Goal: Information Seeking & Learning: Find contact information

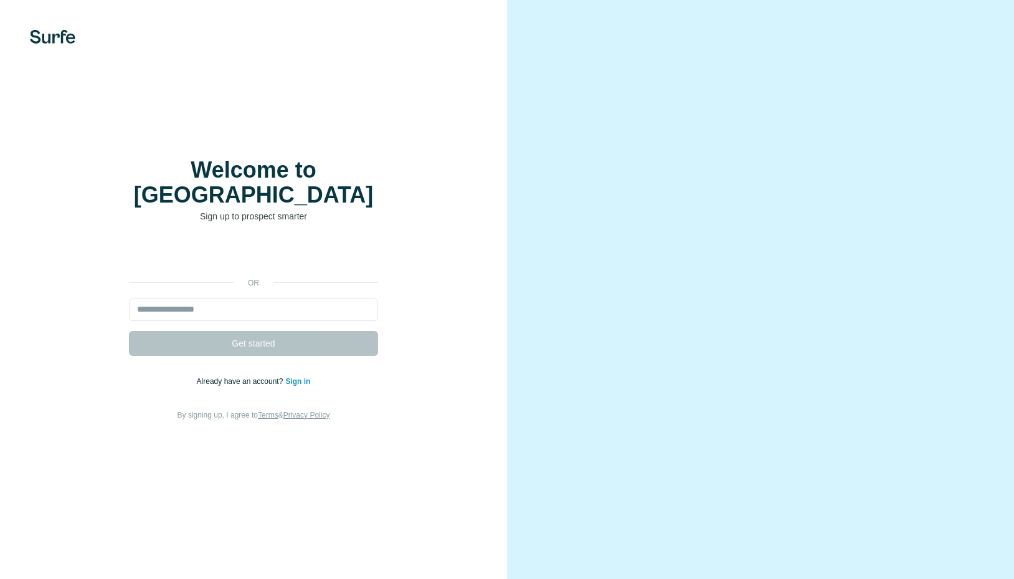
click at [229, 245] on div "Sign in with Google. Opens in new tab" at bounding box center [253, 254] width 249 height 27
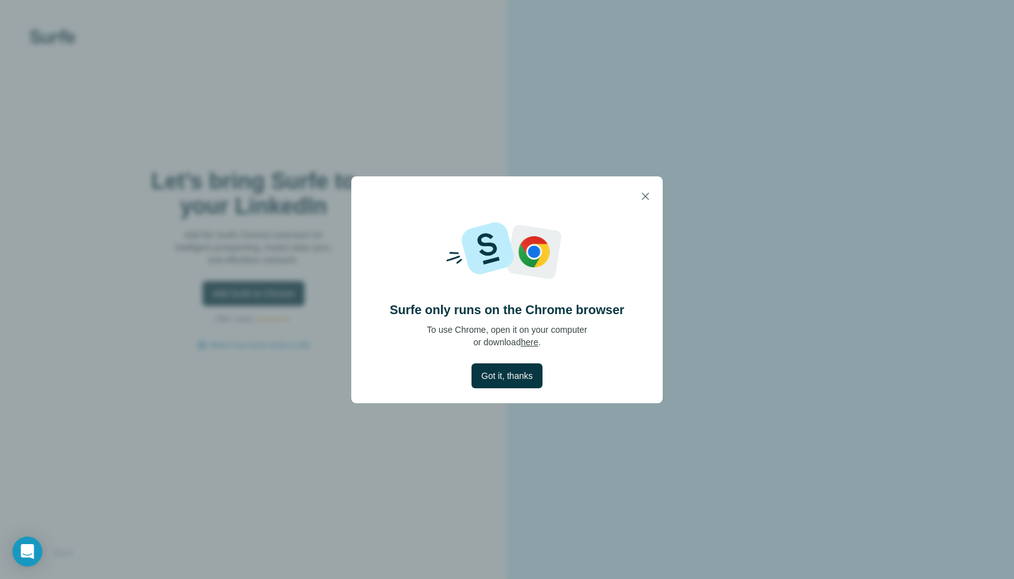
drag, startPoint x: 526, startPoint y: 379, endPoint x: 549, endPoint y: 324, distance: 59.8
click at [549, 321] on div "Surfe only runs on the Chrome browser To use Chrome, open it on your computer o…" at bounding box center [506, 309] width 311 height 187
click at [531, 340] on link "here" at bounding box center [529, 342] width 17 height 10
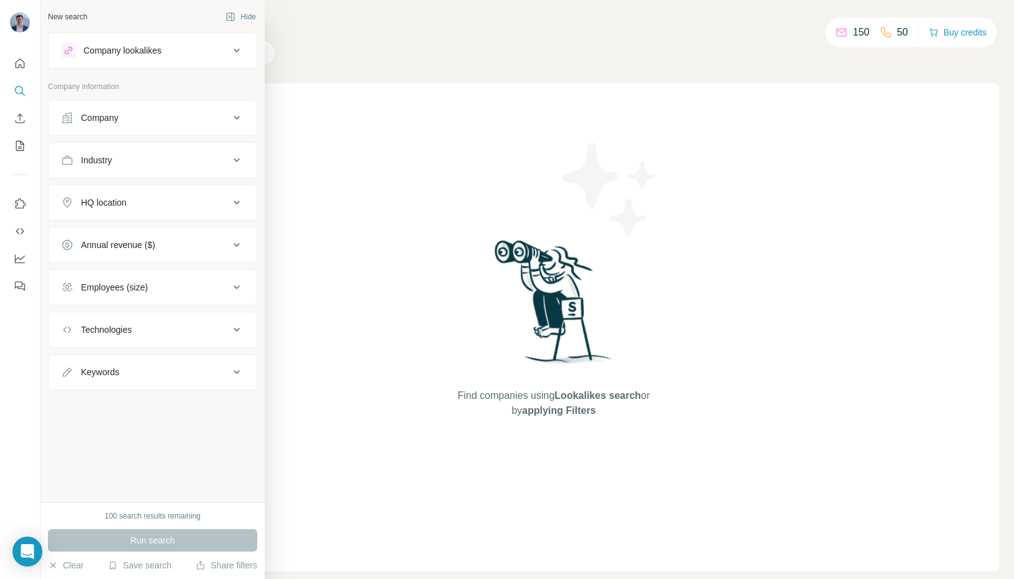
click at [149, 115] on div "Company" at bounding box center [145, 117] width 168 height 12
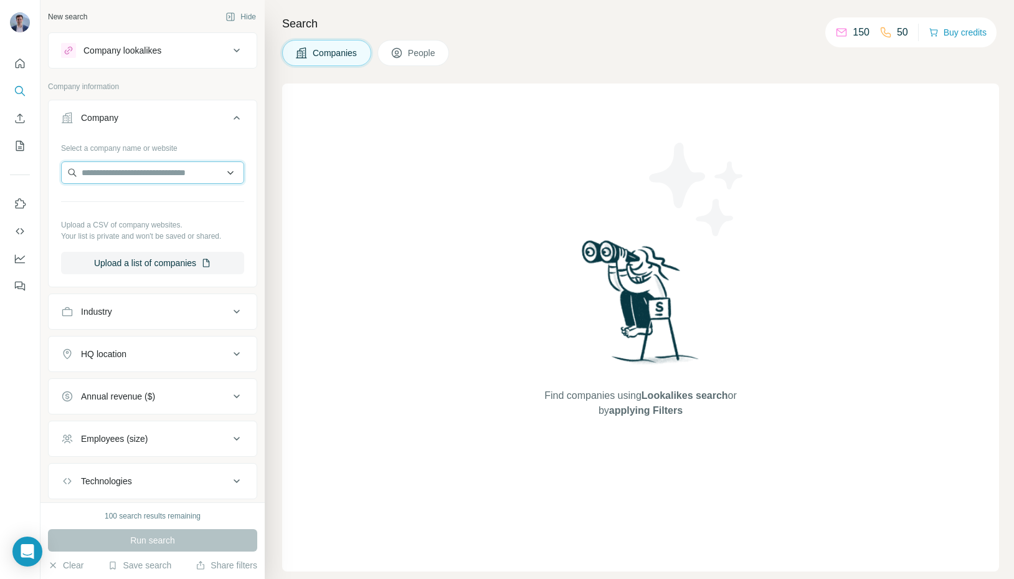
click at [141, 163] on input "text" at bounding box center [152, 172] width 183 height 22
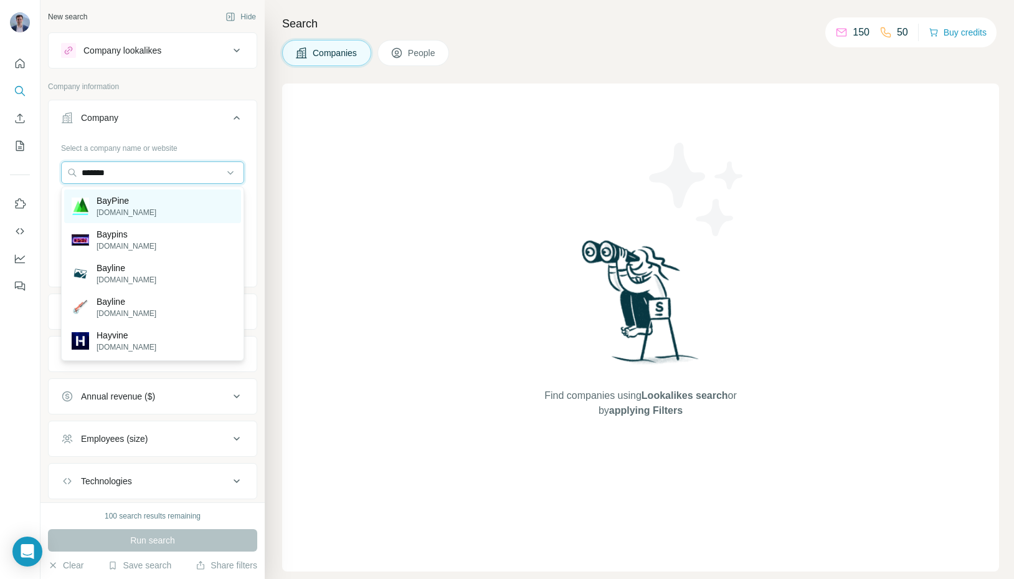
type input "*******"
click at [128, 194] on p "BayPine" at bounding box center [127, 200] width 60 height 12
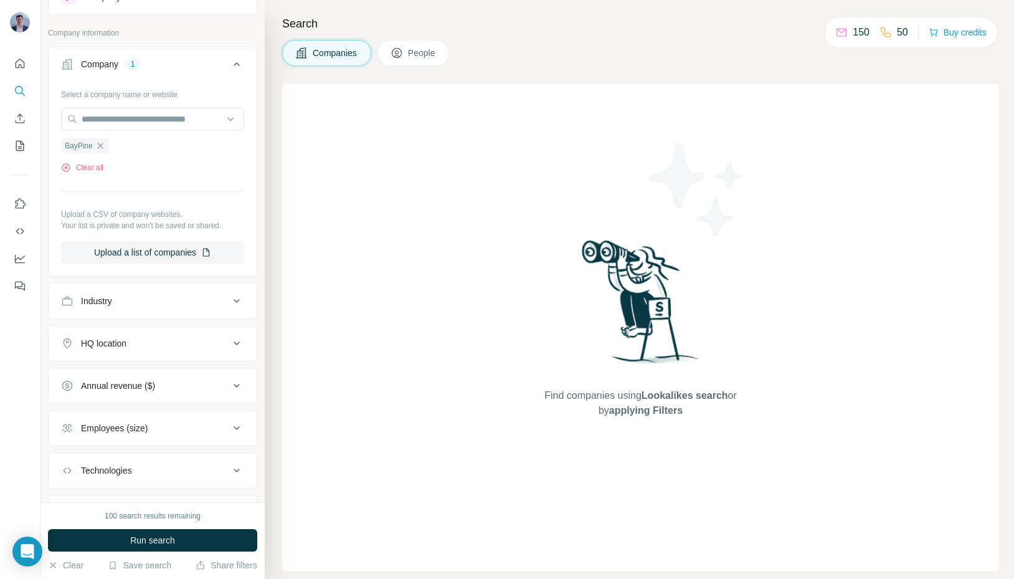
scroll to position [61, 0]
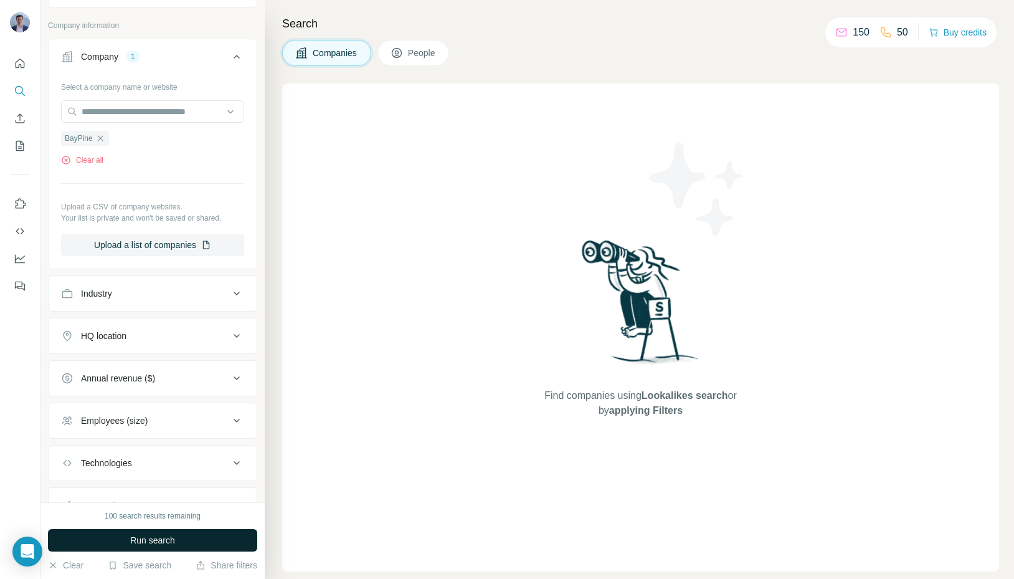
click at [199, 541] on button "Run search" at bounding box center [152, 540] width 209 height 22
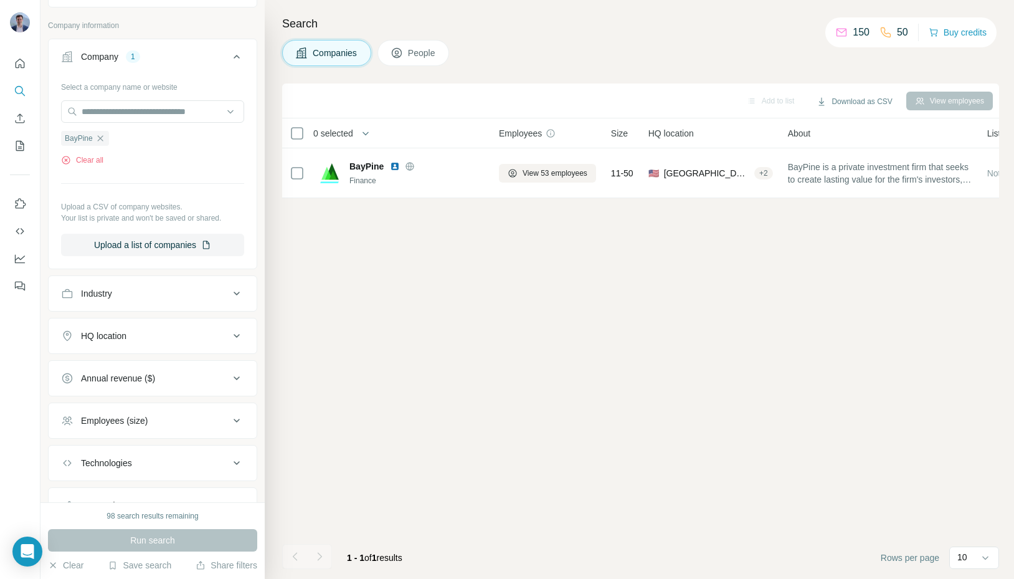
drag, startPoint x: 508, startPoint y: 171, endPoint x: 550, endPoint y: 206, distance: 54.4
click at [550, 206] on div "Add to list Download as CSV View employees 0 selected Companies Employees Size …" at bounding box center [640, 330] width 717 height 495
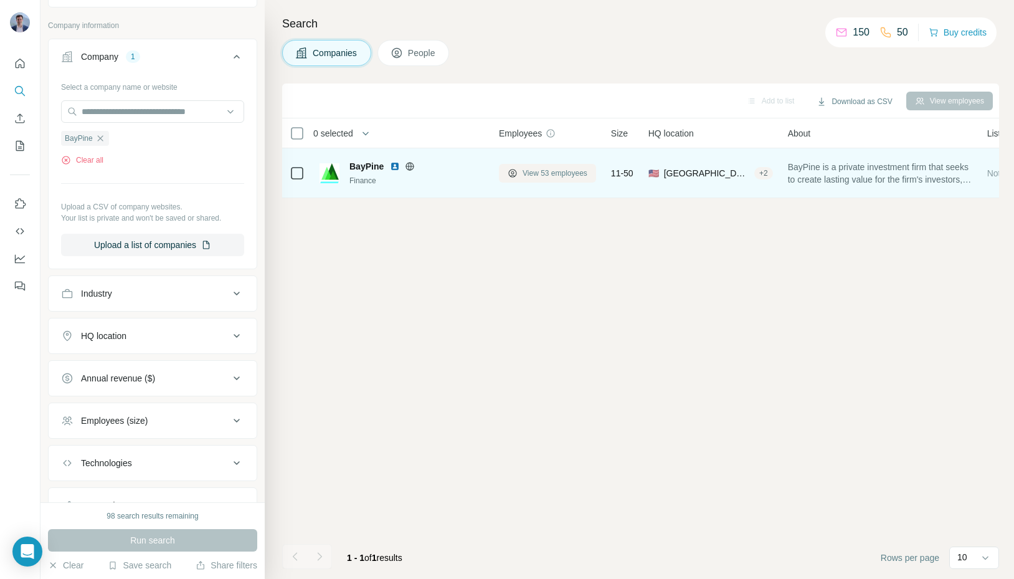
click at [539, 173] on span "View 53 employees" at bounding box center [554, 173] width 65 height 11
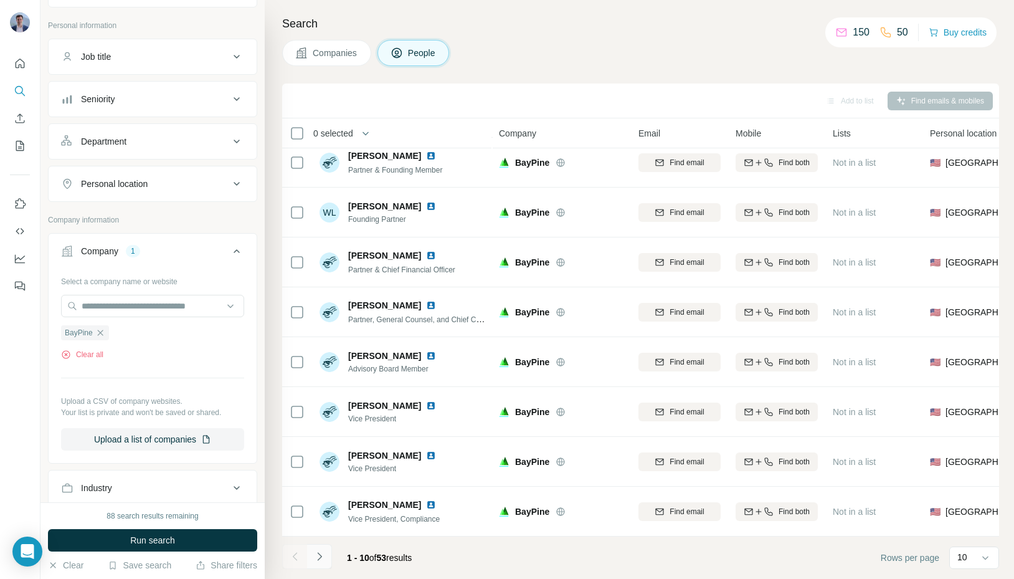
click at [323, 557] on icon "Navigate to next page" at bounding box center [319, 556] width 12 height 12
click at [329, 554] on button "Navigate to next page" at bounding box center [319, 556] width 25 height 25
click at [321, 548] on button "Navigate to next page" at bounding box center [319, 556] width 25 height 25
click at [290, 551] on icon "Navigate to previous page" at bounding box center [295, 556] width 12 height 12
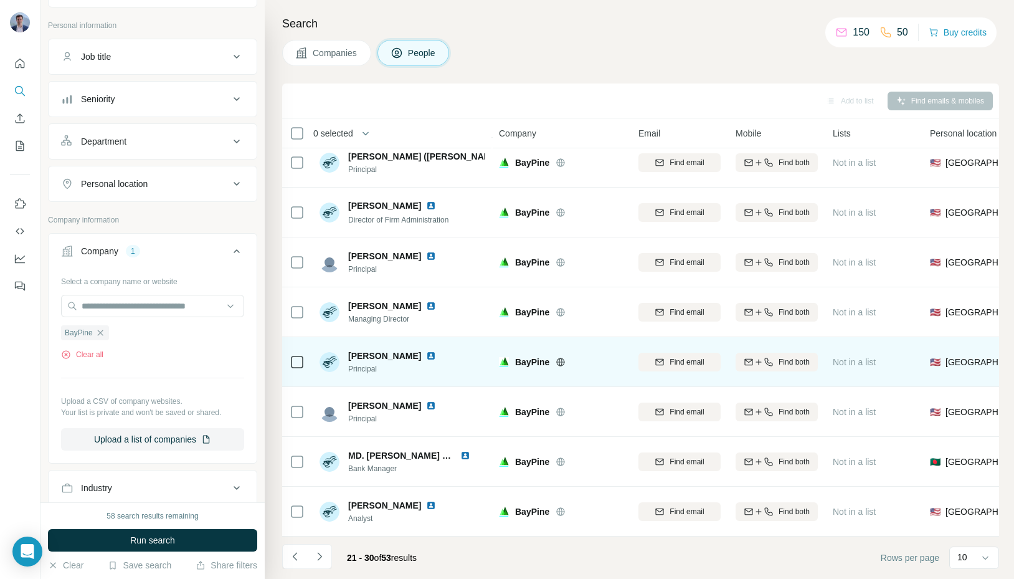
click at [426, 353] on img at bounding box center [431, 356] width 10 height 10
click at [664, 364] on div "Find email" at bounding box center [679, 362] width 82 height 11
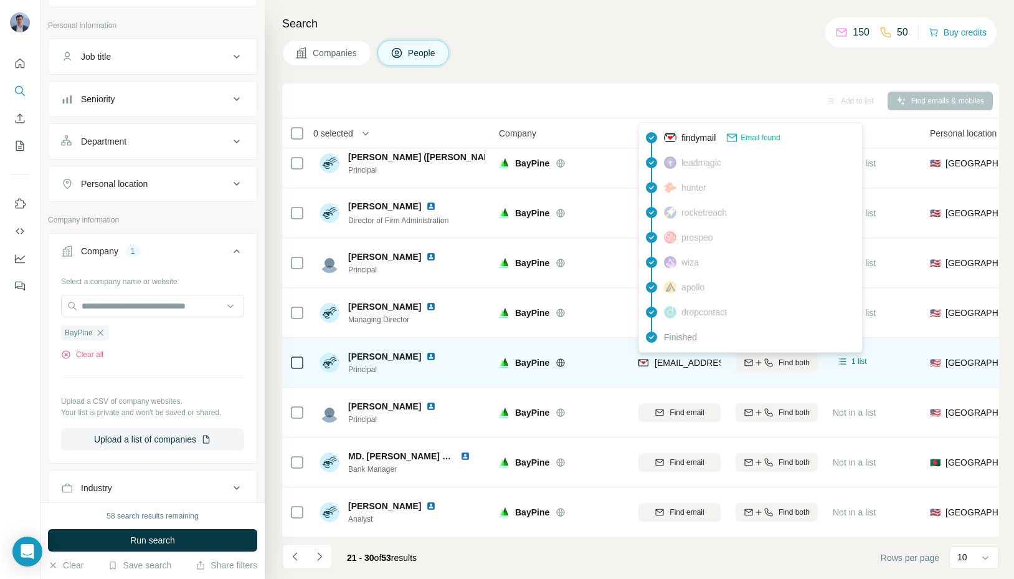
click at [663, 362] on span "[EMAIL_ADDRESS][DOMAIN_NAME]" at bounding box center [728, 362] width 148 height 10
copy span "[EMAIL_ADDRESS][DOMAIN_NAME]"
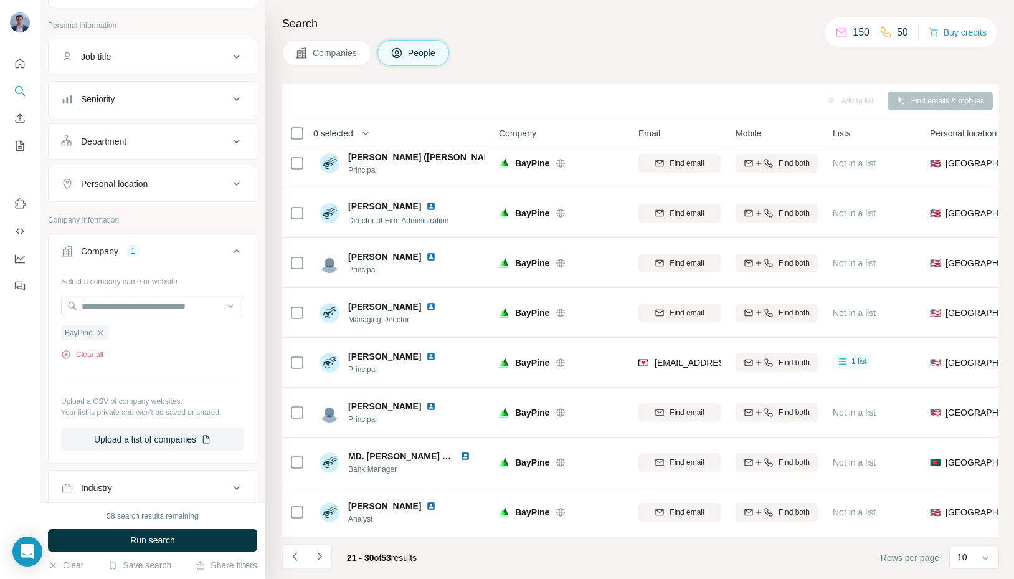
click at [755, 0] on div "Search Companies People Add to list Find emails & mobiles 0 selected People Com…" at bounding box center [639, 289] width 749 height 579
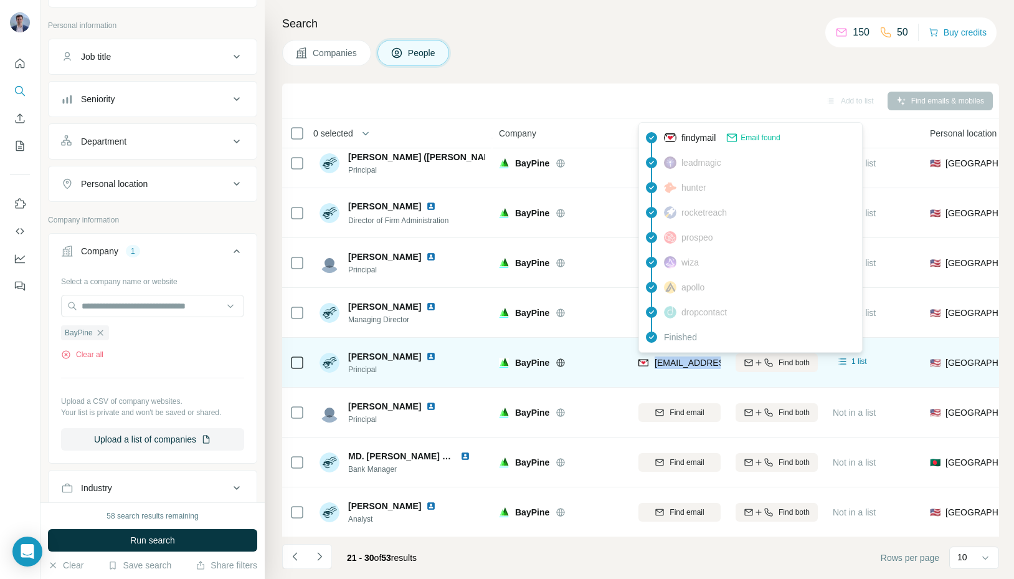
copy span "[EMAIL_ADDRESS][DOMAIN_NAME]"
